Goal: Task Accomplishment & Management: Complete application form

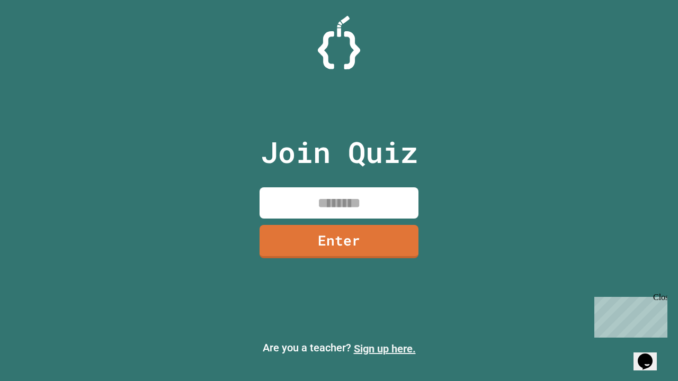
click at [384, 349] on link "Sign up here." at bounding box center [385, 349] width 62 height 13
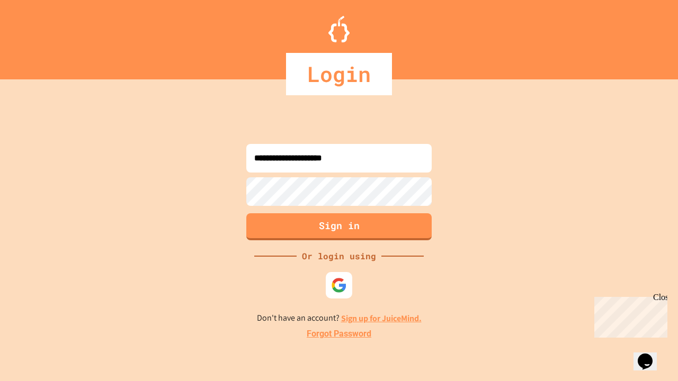
type input "**********"
